Goal: Task Accomplishment & Management: Complete application form

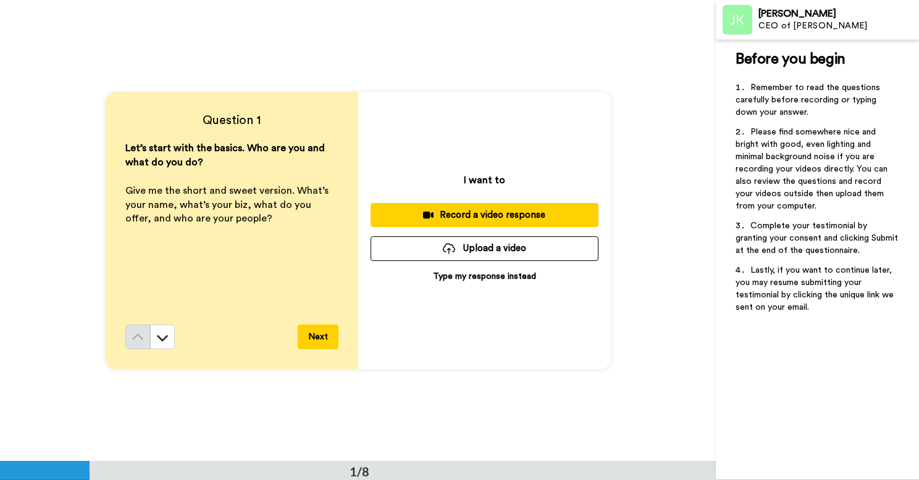
click at [477, 277] on p "Type my response instead" at bounding box center [484, 276] width 103 height 12
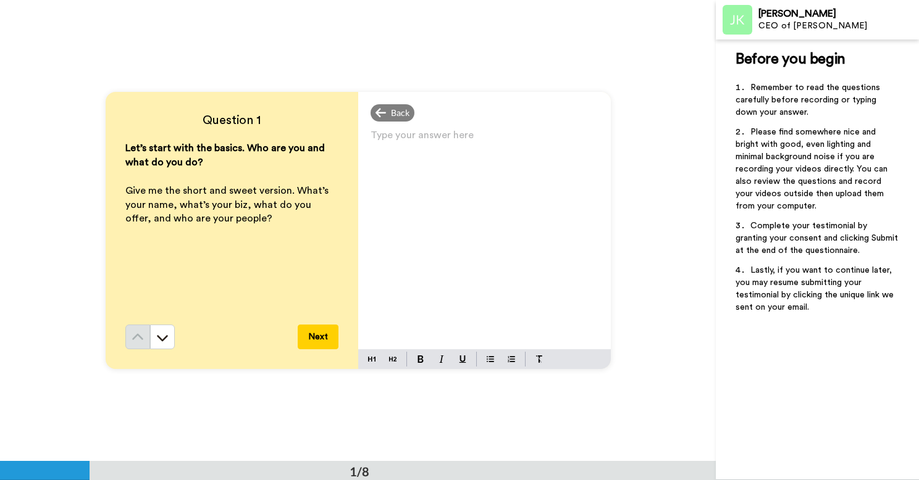
click at [465, 211] on div "Type your answer here ﻿" at bounding box center [484, 238] width 253 height 223
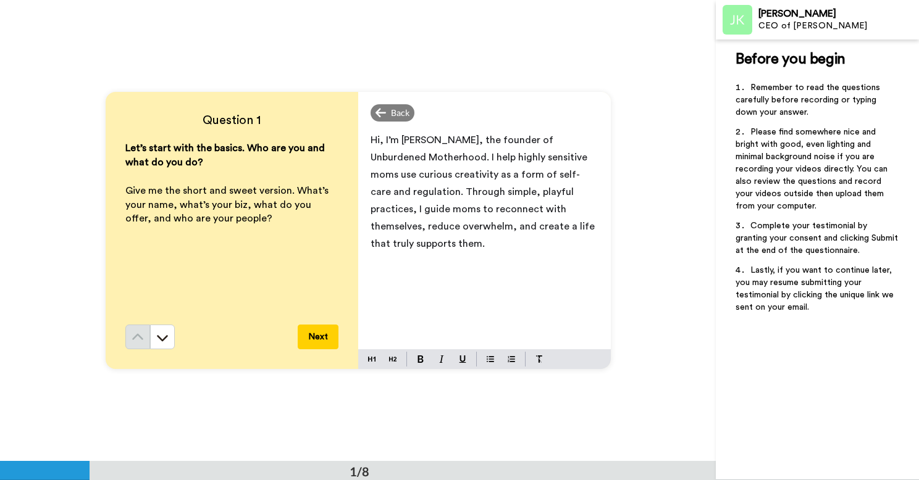
click at [324, 341] on button "Next" at bounding box center [318, 337] width 41 height 25
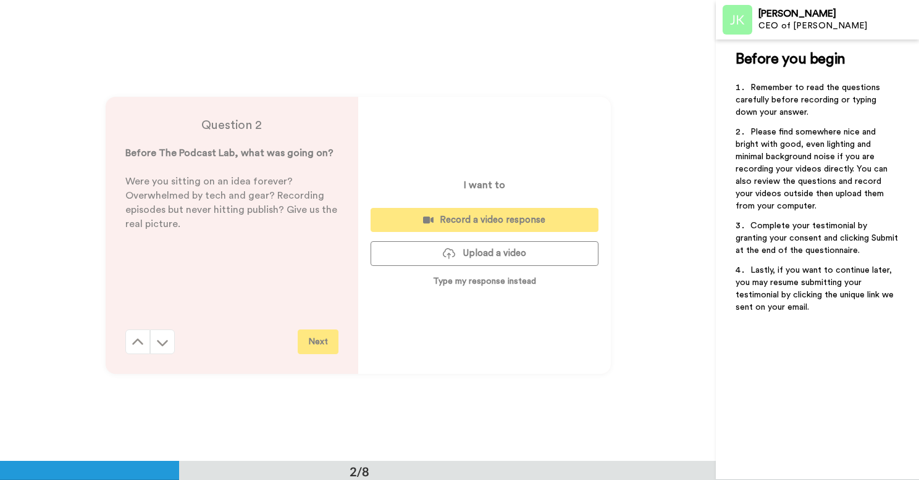
scroll to position [461, 0]
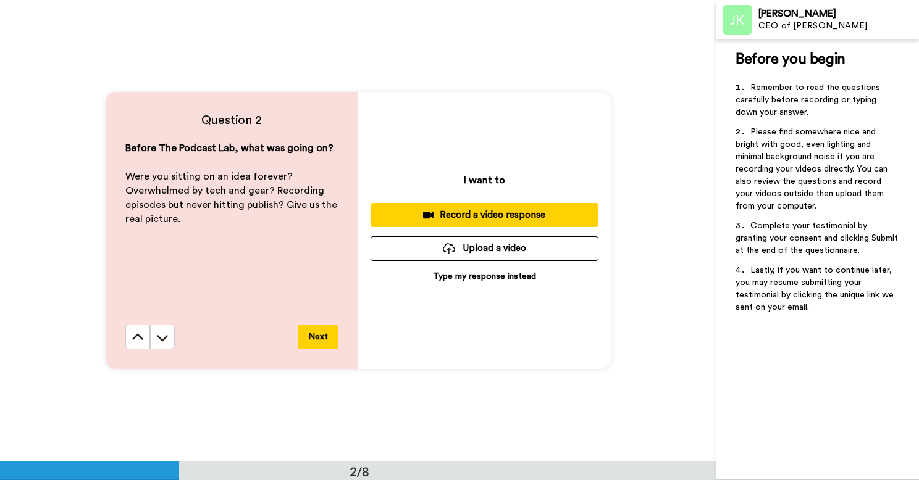
click at [523, 278] on p "Type my response instead" at bounding box center [484, 276] width 103 height 12
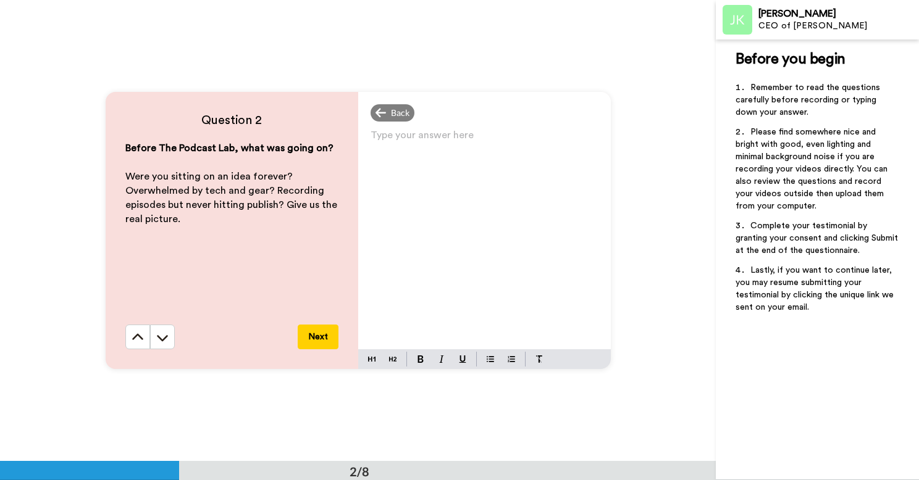
click at [387, 146] on p "Type your answer here ﻿" at bounding box center [484, 140] width 228 height 17
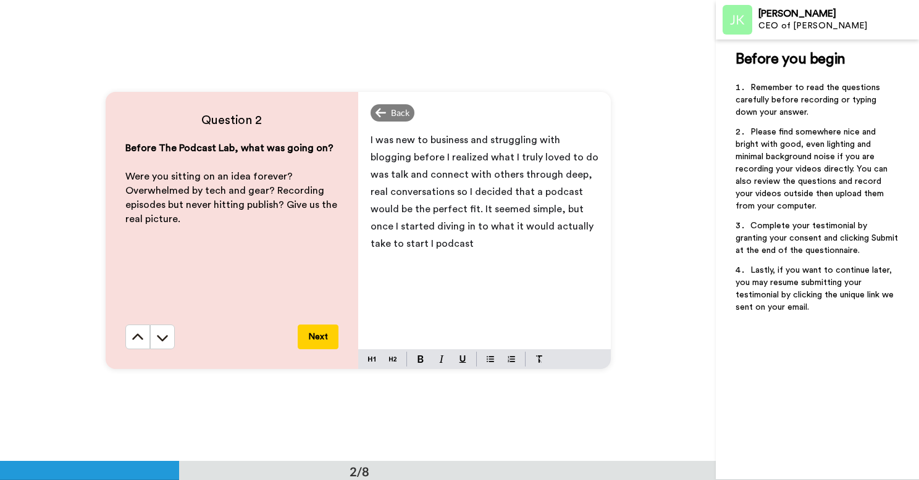
click at [536, 211] on span "I was new to business and struggling with blogging before I realized what I tru…" at bounding box center [485, 192] width 230 height 114
click at [445, 240] on p "I was new to business and struggling with blogging before I realized what I tru…" at bounding box center [484, 192] width 228 height 121
click at [409, 228] on span "I was new to business and struggling with blogging before I realized what I tru…" at bounding box center [485, 192] width 230 height 114
click at [582, 262] on div "I was new to business and struggling with blogging before I realized what I tru…" at bounding box center [484, 238] width 253 height 223
click at [395, 244] on span "I was new to business and struggling with blogging before I realized what I tru…" at bounding box center [485, 192] width 230 height 114
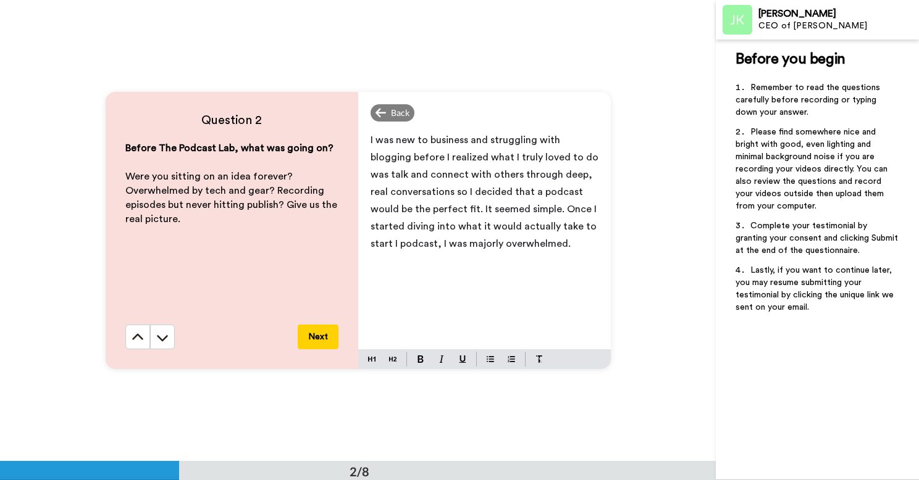
click at [579, 228] on span "I was new to business and struggling with blogging before I realized what I tru…" at bounding box center [485, 192] width 230 height 114
click at [572, 248] on p "I was new to business and struggling with blogging before I realized what I tru…" at bounding box center [484, 192] width 228 height 121
click at [432, 193] on span "I was new to business and struggling with blogging before I realized what I tru…" at bounding box center [485, 192] width 230 height 114
click at [520, 261] on p "I was new to business and struggling with blogging before I realized what I tru…" at bounding box center [484, 201] width 228 height 138
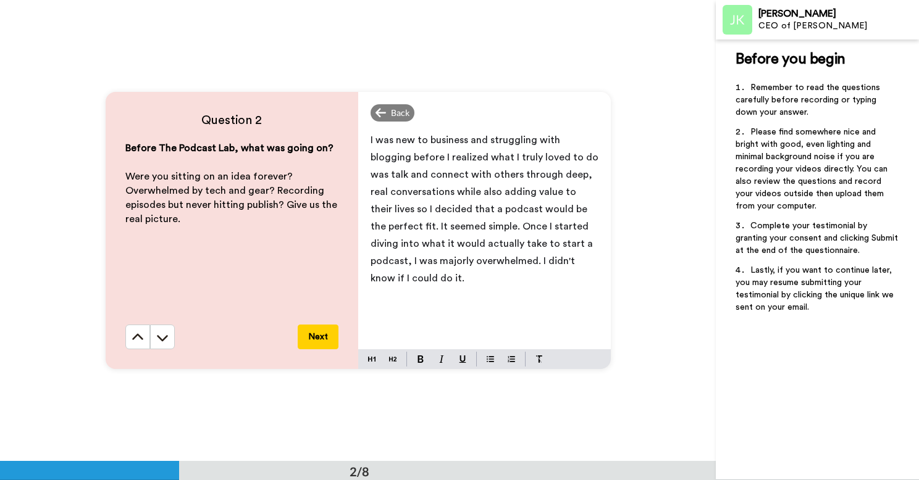
click at [324, 336] on button "Next" at bounding box center [318, 337] width 41 height 25
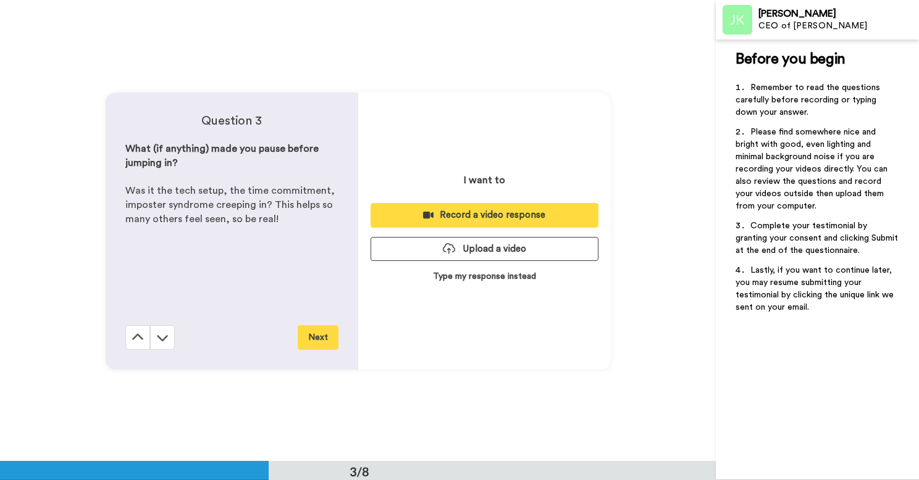
scroll to position [922, 0]
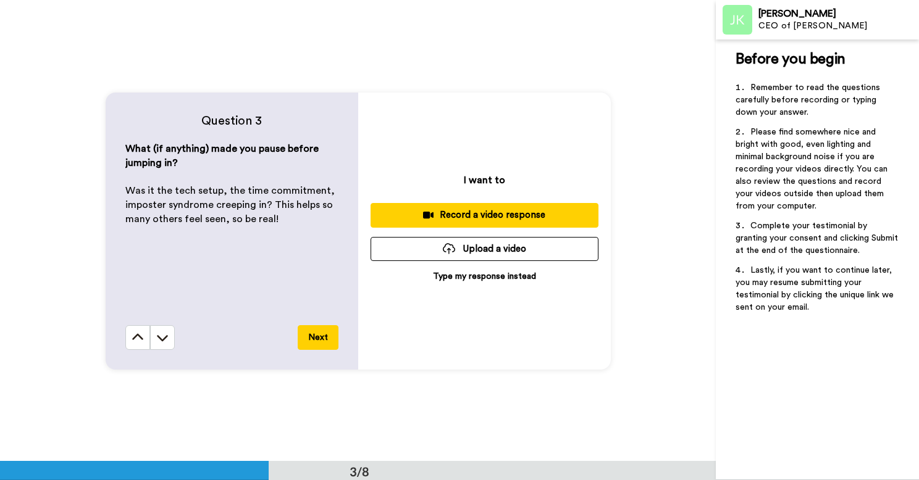
click at [511, 278] on p "Type my response instead" at bounding box center [484, 276] width 103 height 12
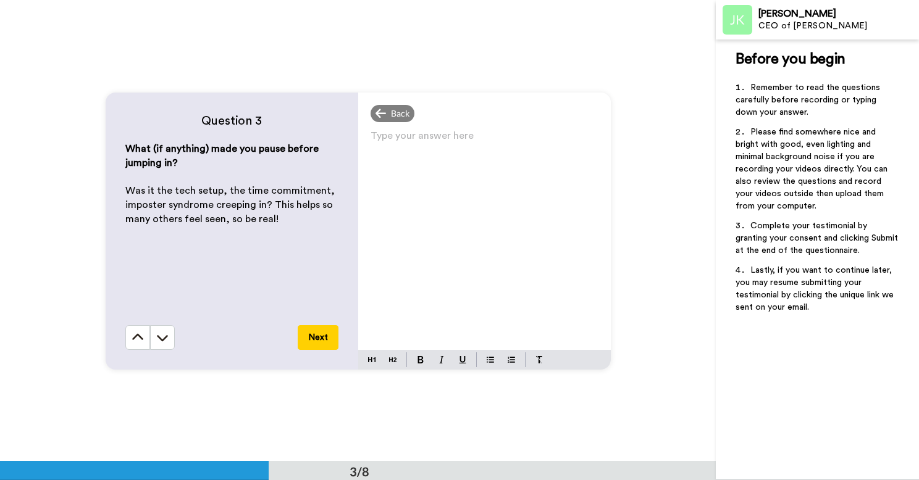
click at [392, 153] on div "Type your answer here ﻿" at bounding box center [484, 238] width 253 height 223
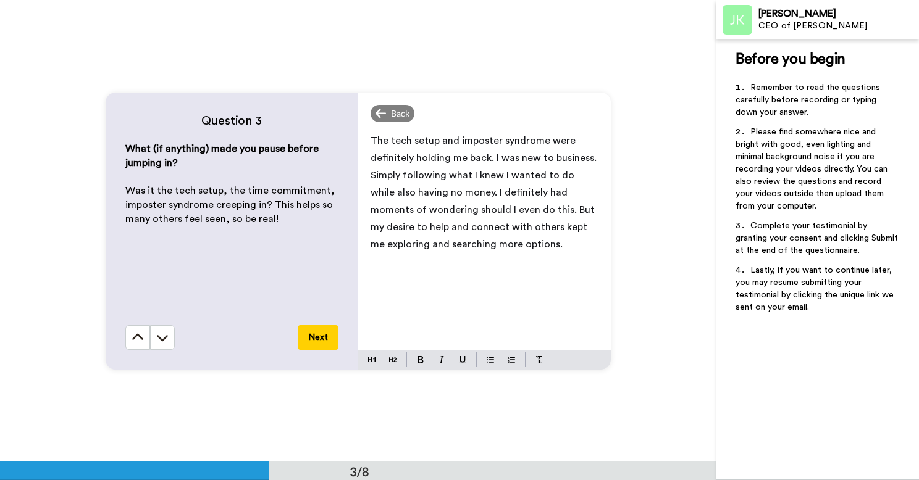
click at [314, 343] on button "Next" at bounding box center [318, 337] width 41 height 25
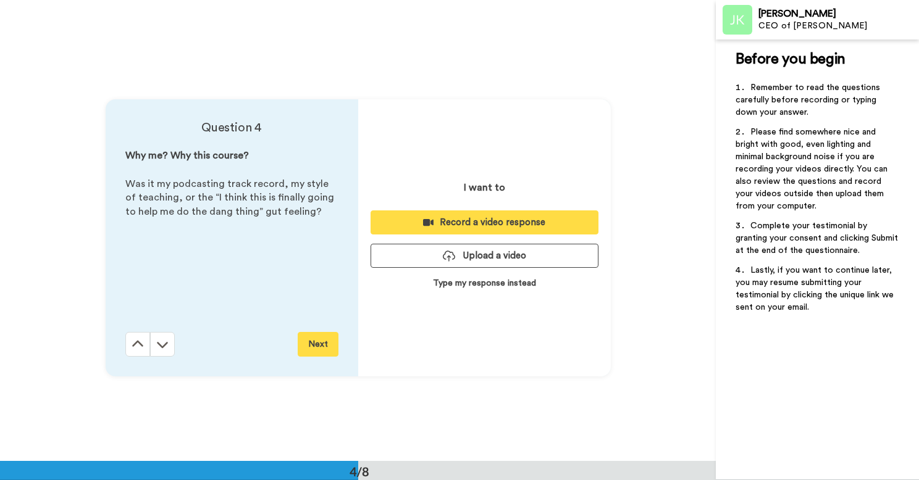
scroll to position [1383, 0]
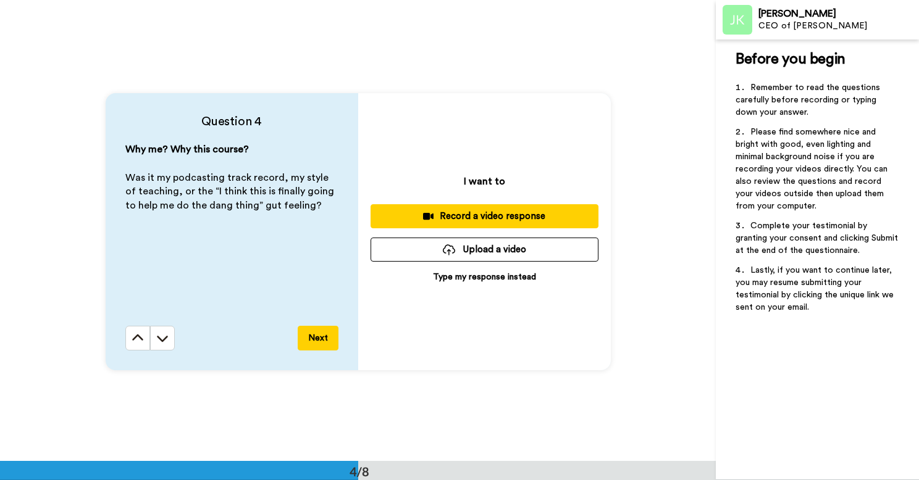
click at [473, 280] on p "Type my response instead" at bounding box center [484, 277] width 103 height 12
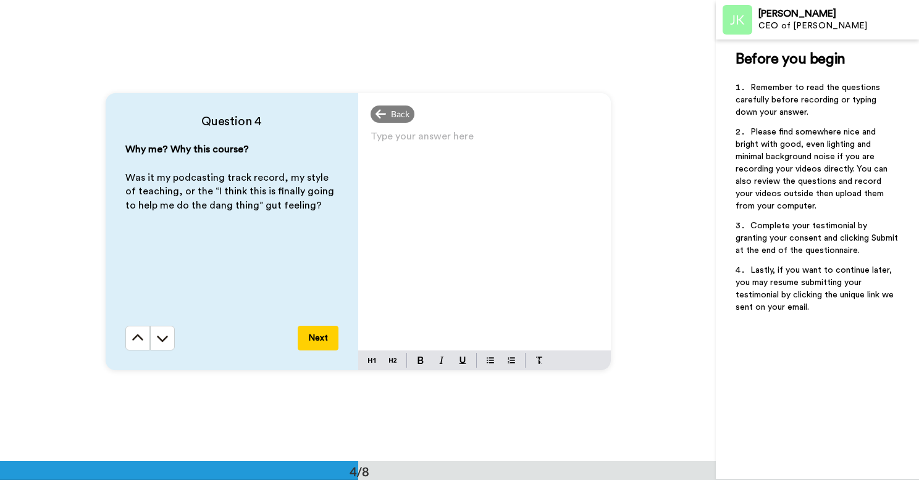
click at [386, 141] on p "Type your answer here ﻿" at bounding box center [484, 141] width 228 height 17
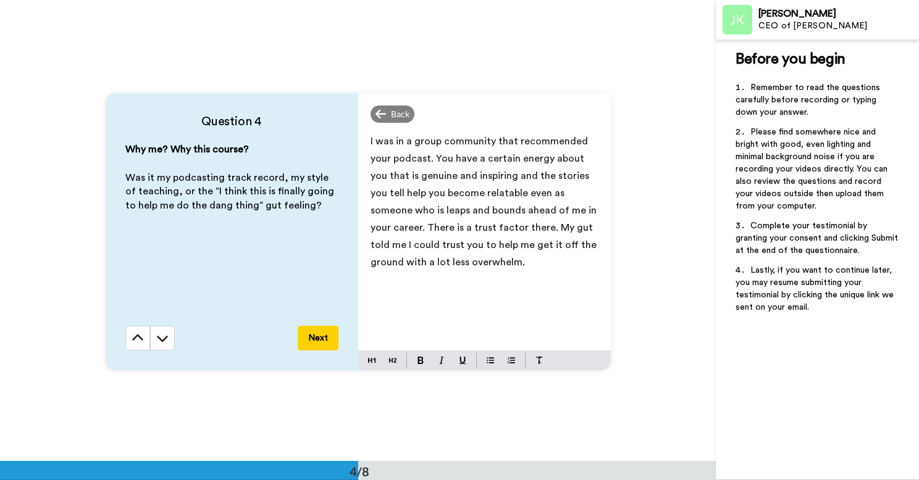
click at [319, 339] on button "Next" at bounding box center [318, 338] width 41 height 25
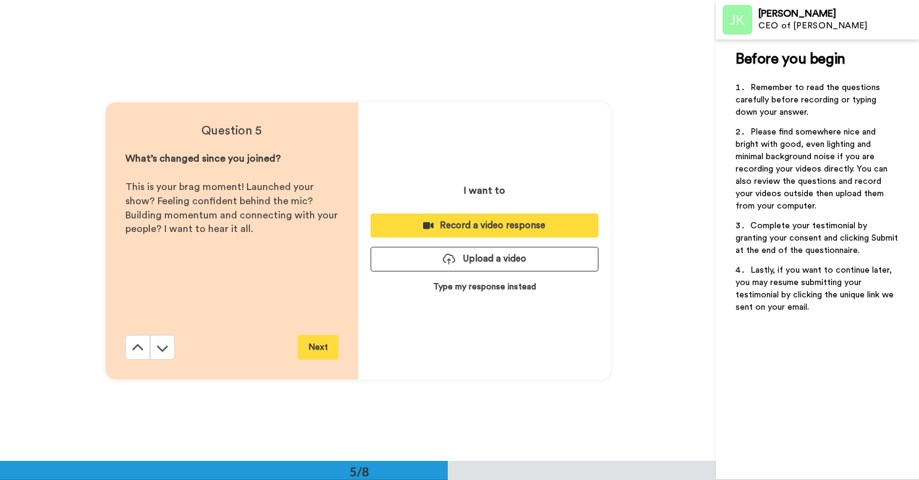
scroll to position [1845, 0]
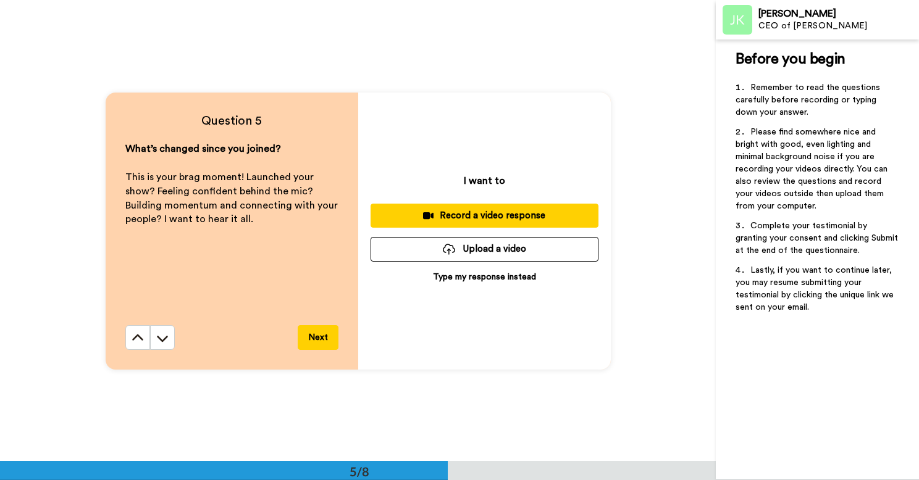
click at [461, 280] on p "Type my response instead" at bounding box center [484, 277] width 103 height 12
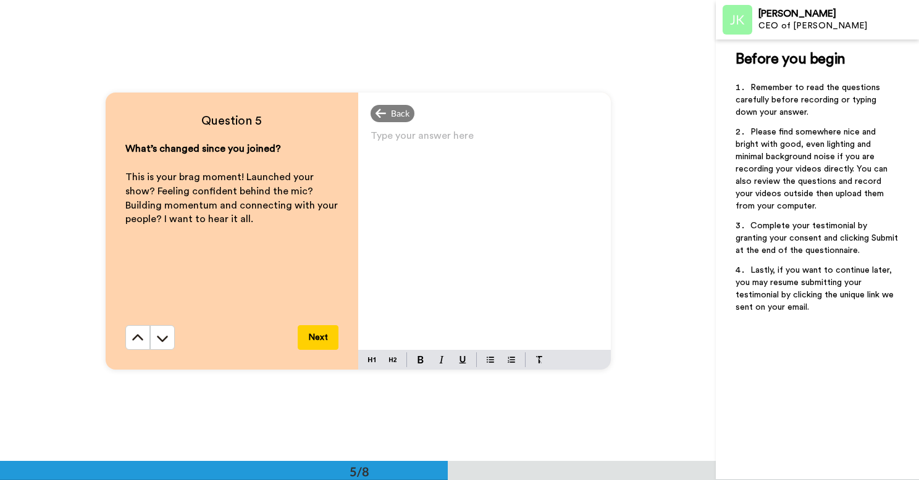
click at [396, 159] on div "Type your answer here ﻿" at bounding box center [484, 238] width 253 height 223
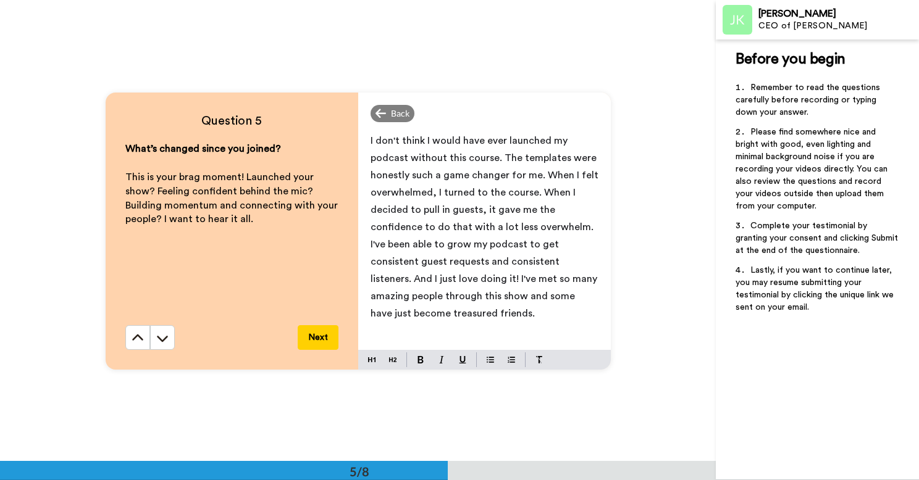
click at [318, 338] on button "Next" at bounding box center [318, 337] width 41 height 25
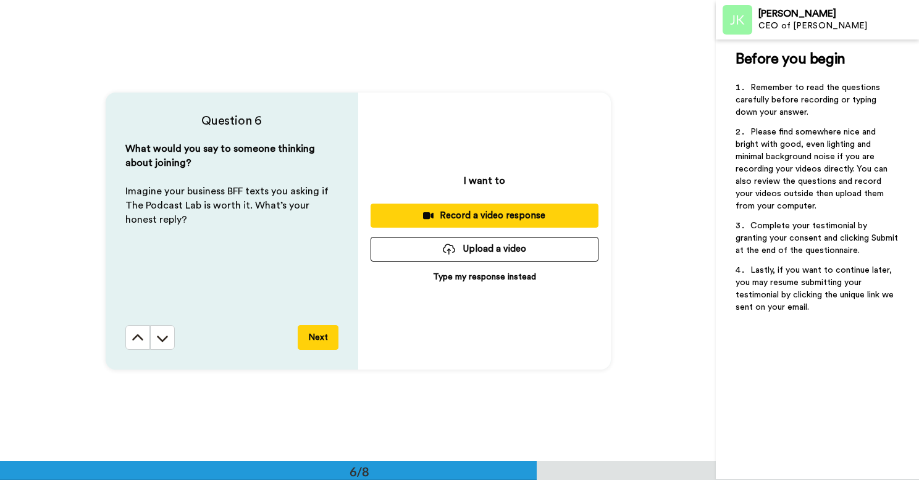
scroll to position [2306, 0]
click at [448, 277] on p "Type my response instead" at bounding box center [484, 277] width 103 height 12
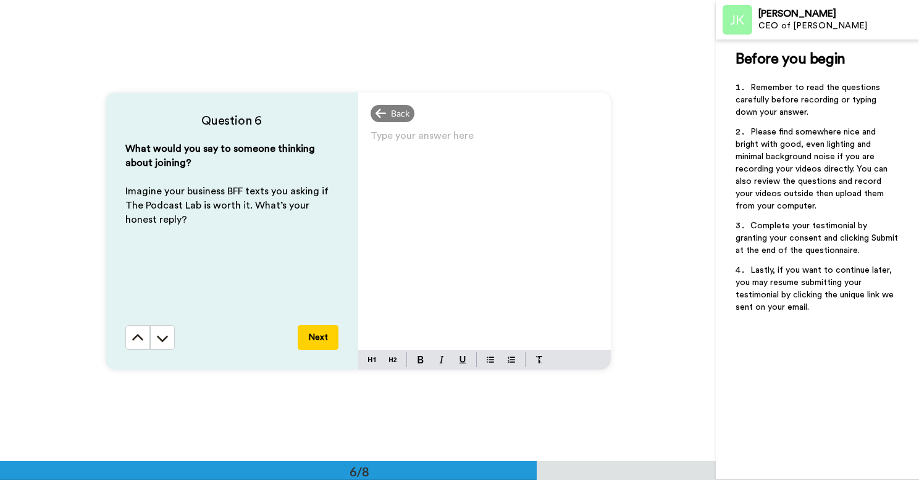
click at [396, 166] on div "Type your answer here ﻿" at bounding box center [484, 238] width 253 height 223
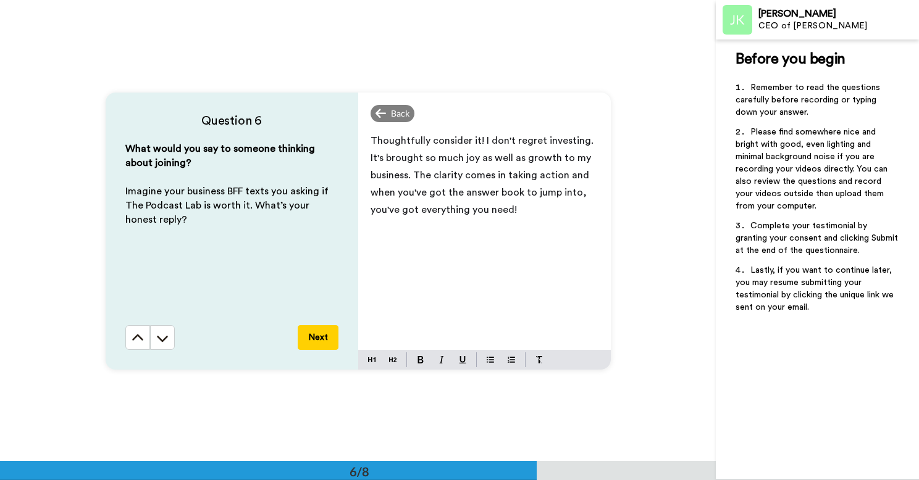
click at [312, 346] on button "Next" at bounding box center [318, 337] width 41 height 25
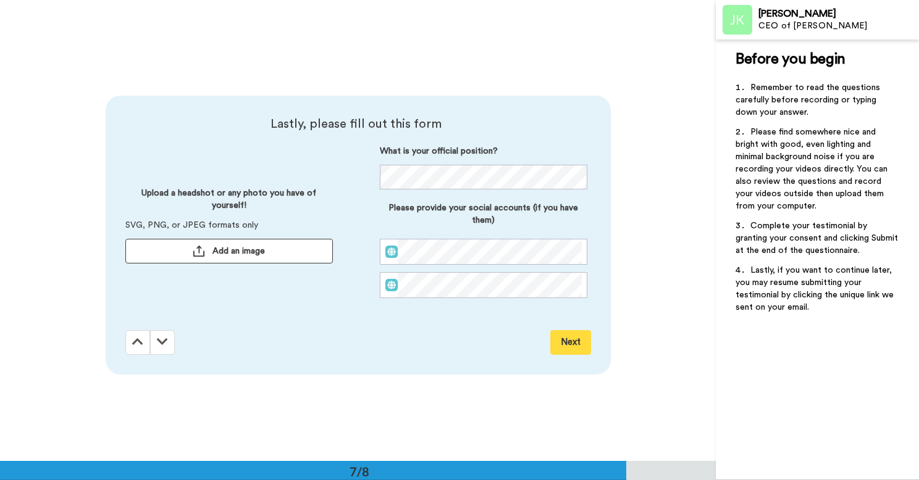
scroll to position [2767, 0]
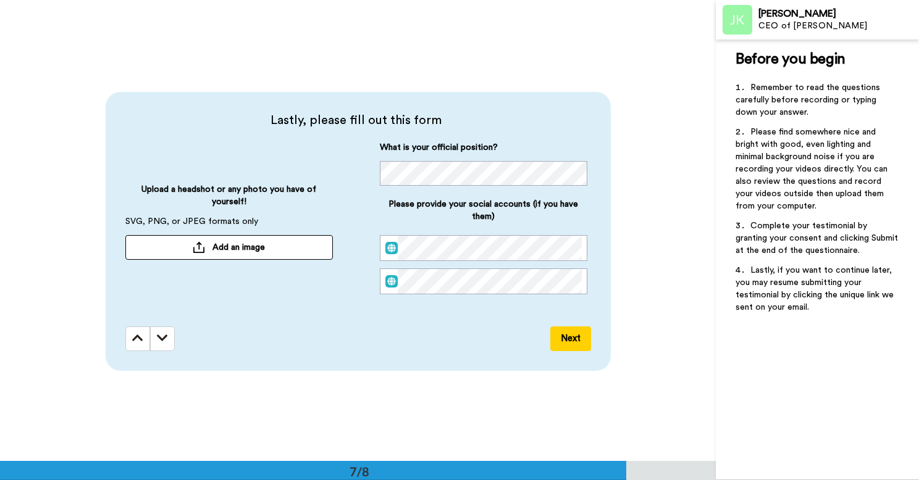
click at [227, 241] on span "Add an image" at bounding box center [238, 247] width 52 height 12
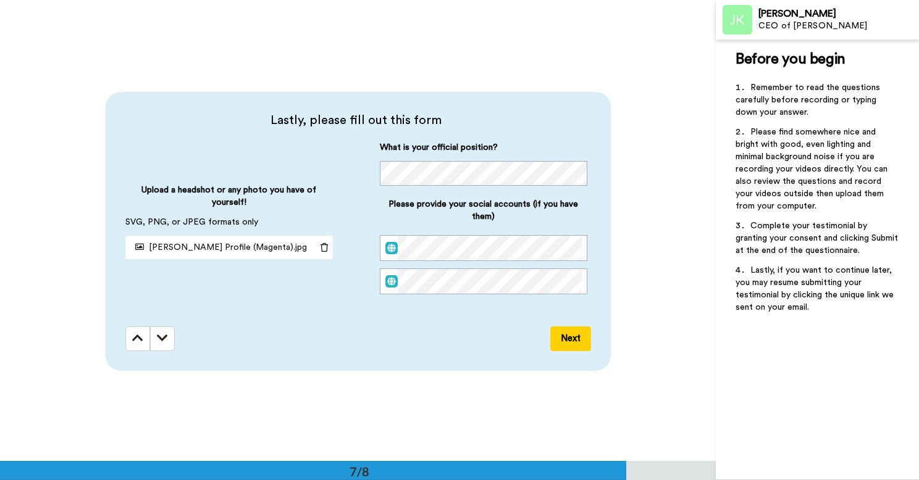
scroll to position [0, 0]
click at [443, 318] on div "Lastly, please fill out this form Upload a headshot or any photo you have of yo…" at bounding box center [358, 231] width 505 height 279
click at [570, 343] on button "Next" at bounding box center [570, 339] width 41 height 25
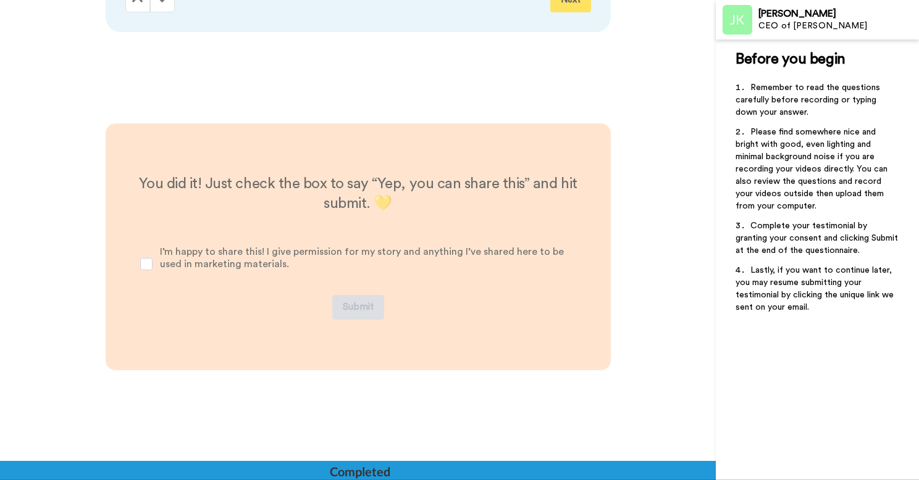
scroll to position [3121, 0]
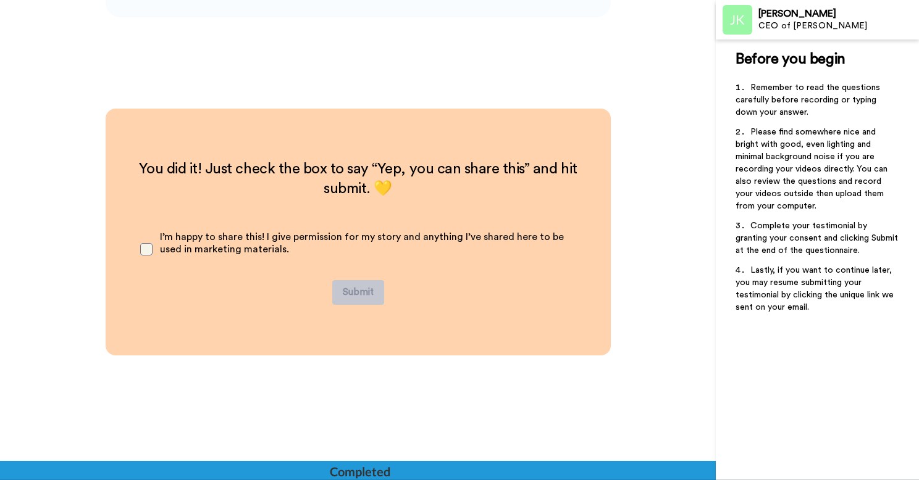
click at [150, 249] on span at bounding box center [146, 249] width 12 height 12
click at [362, 295] on button "Submit" at bounding box center [358, 292] width 52 height 25
